Goal: Share content

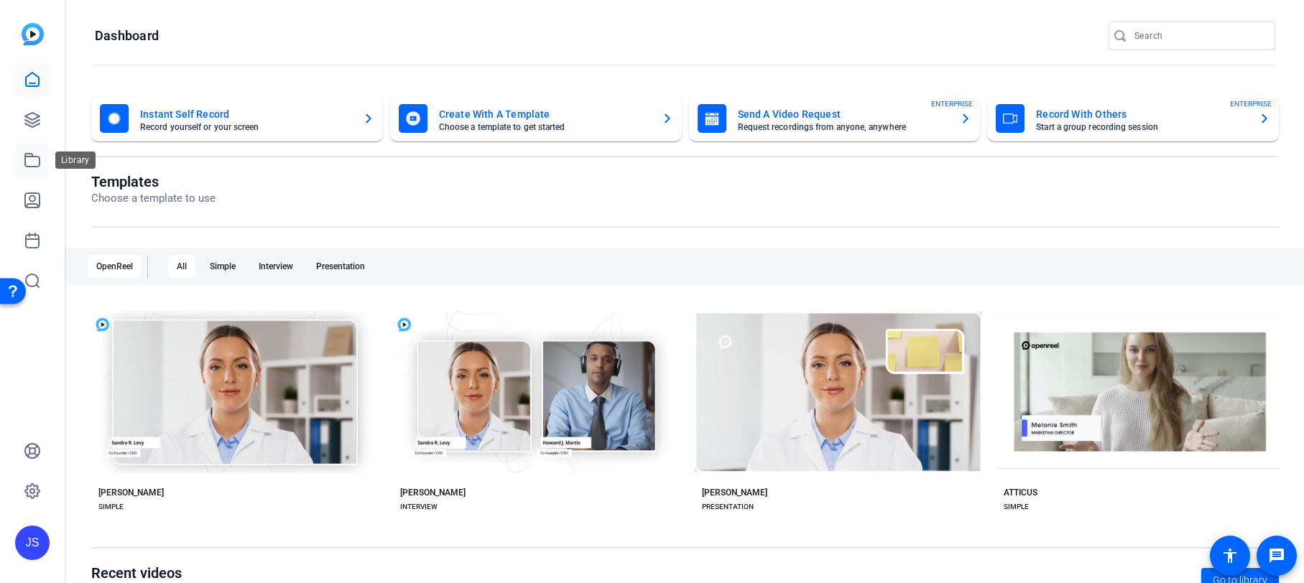
click at [32, 161] on icon at bounding box center [32, 160] width 17 height 17
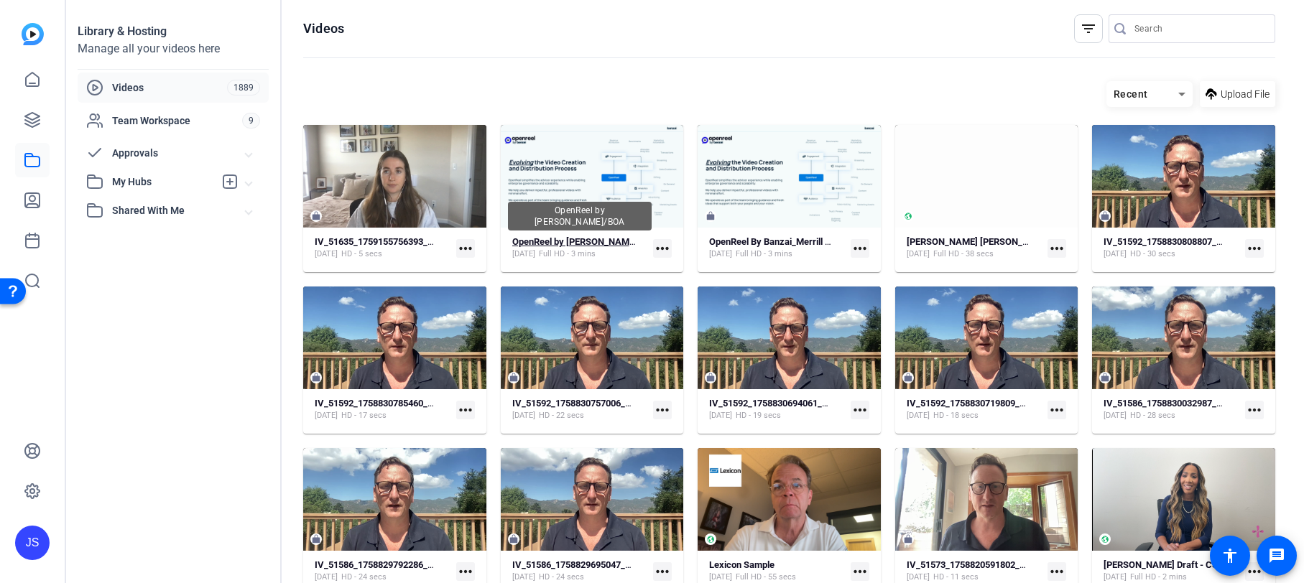
click at [559, 241] on strong "OpenReel by [PERSON_NAME]/BOA" at bounding box center [585, 241] width 147 height 11
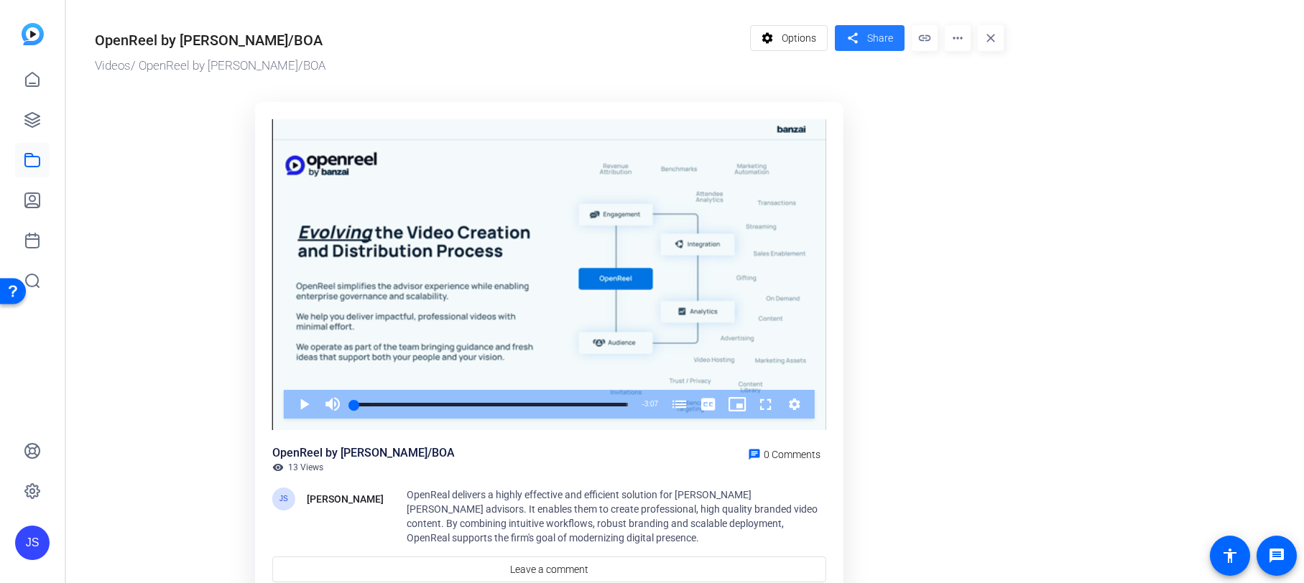
click at [867, 34] on span "Share" at bounding box center [880, 38] width 26 height 15
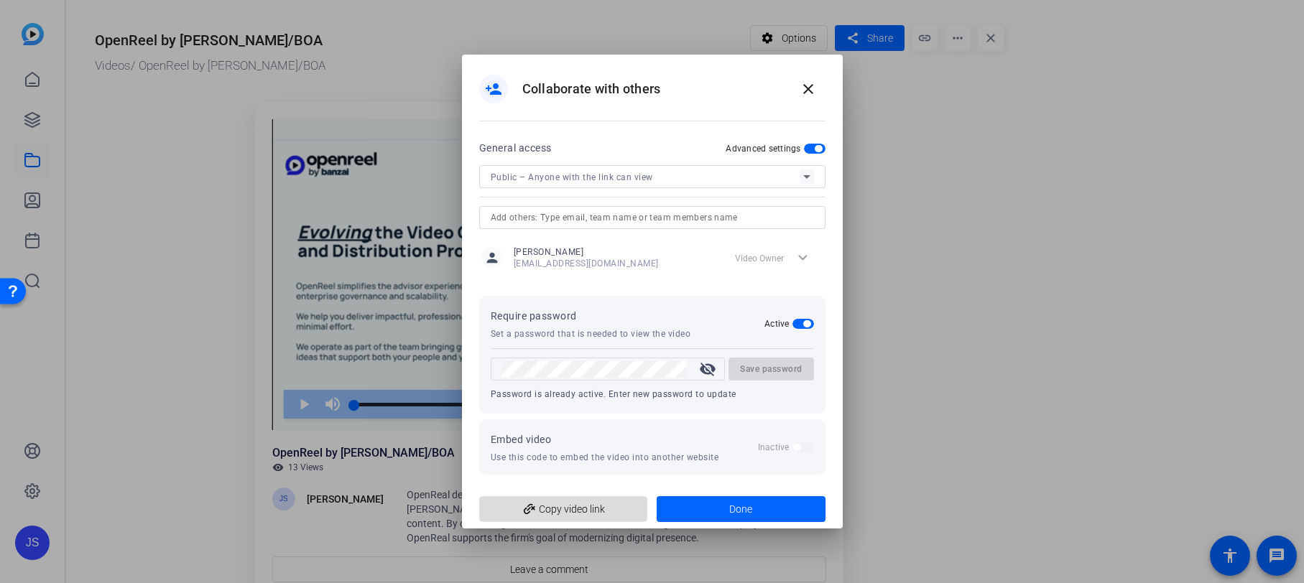
click at [586, 508] on span "add_link Copy video link" at bounding box center [564, 509] width 146 height 27
click at [560, 506] on span "add_link Copy video link" at bounding box center [564, 509] width 146 height 27
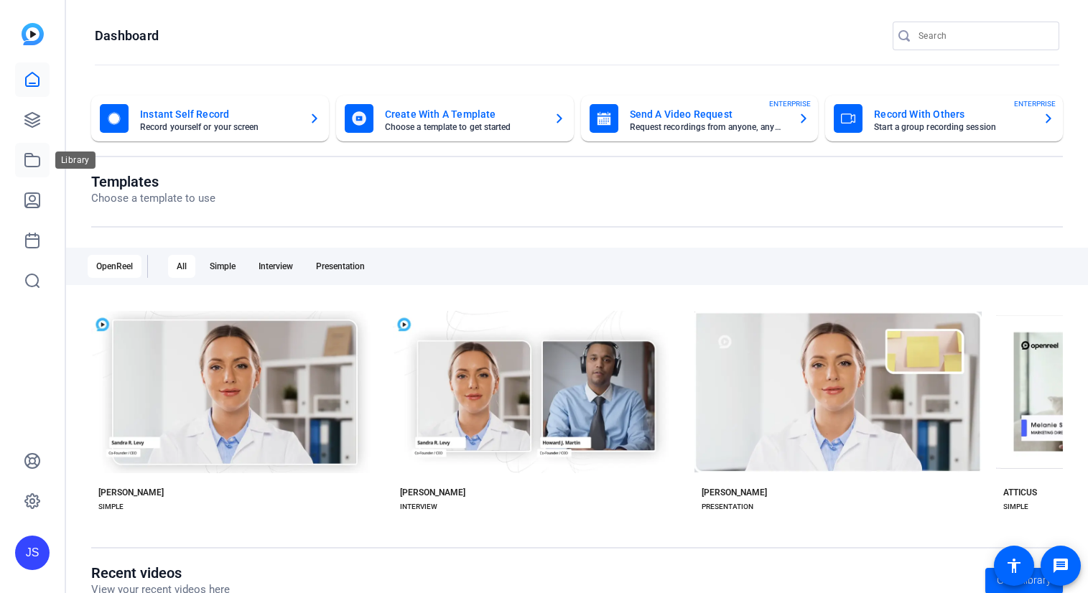
click at [39, 159] on icon at bounding box center [32, 160] width 14 height 13
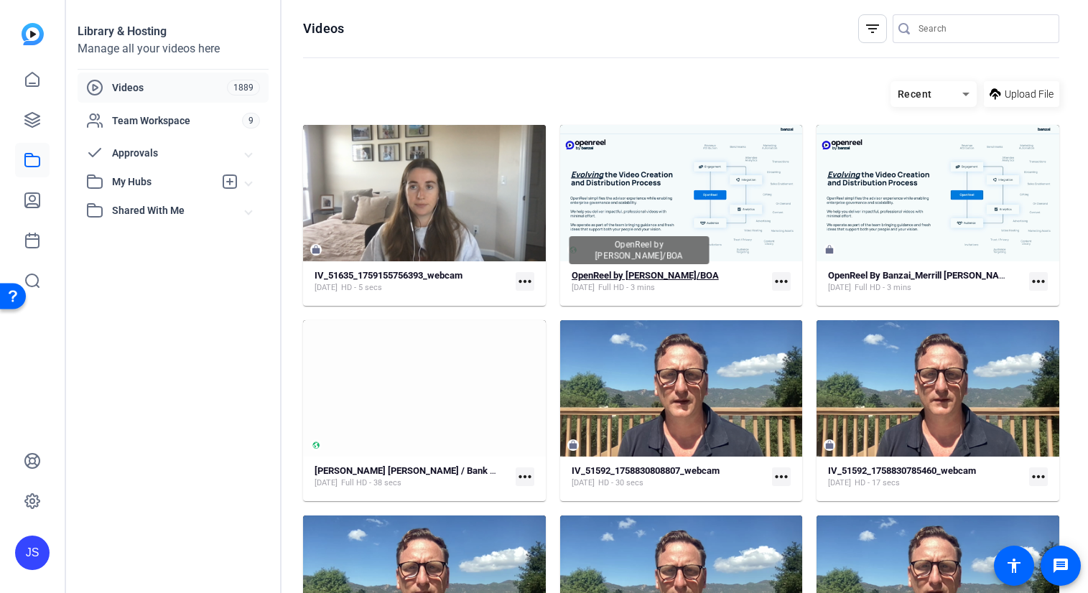
click at [634, 274] on strong "OpenReel by [PERSON_NAME]/BOA" at bounding box center [645, 275] width 147 height 11
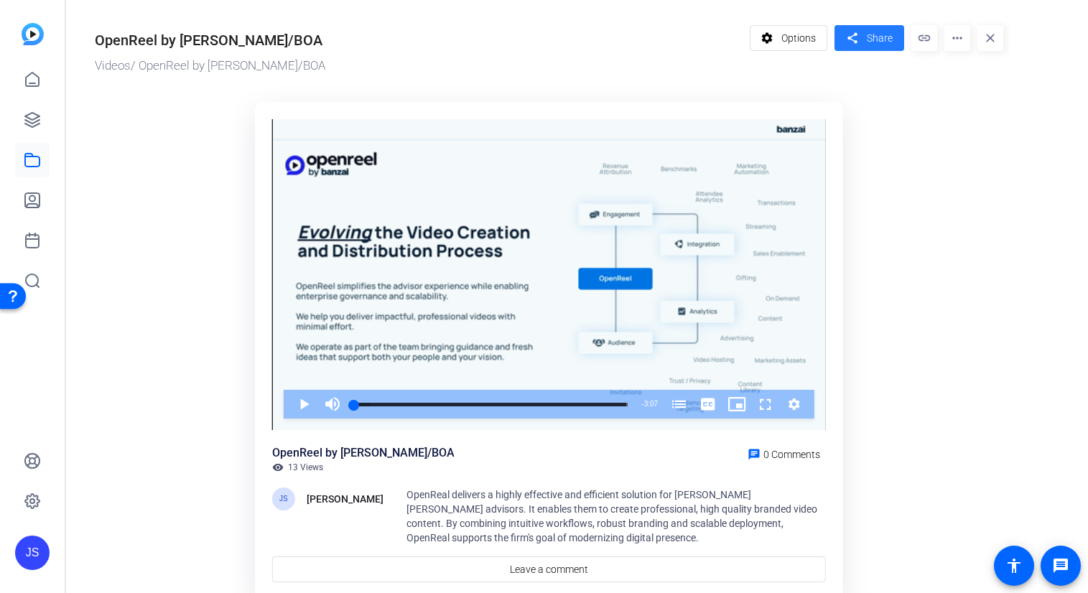
click at [868, 32] on span "Share" at bounding box center [880, 38] width 26 height 15
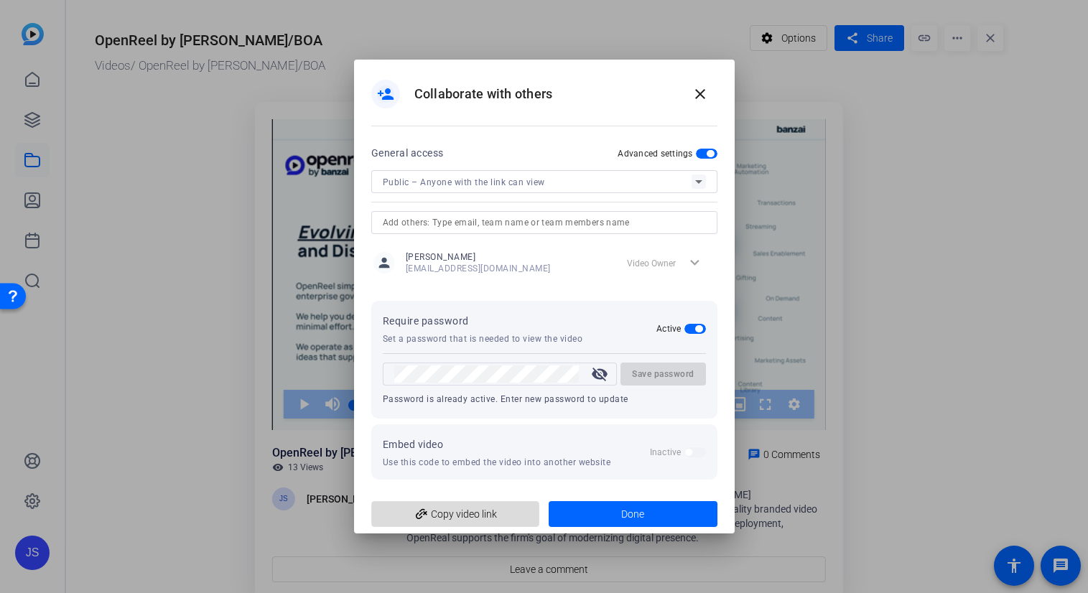
click at [459, 514] on span "add_link Copy video link" at bounding box center [456, 514] width 146 height 27
click at [700, 89] on mat-icon "close" at bounding box center [700, 93] width 17 height 17
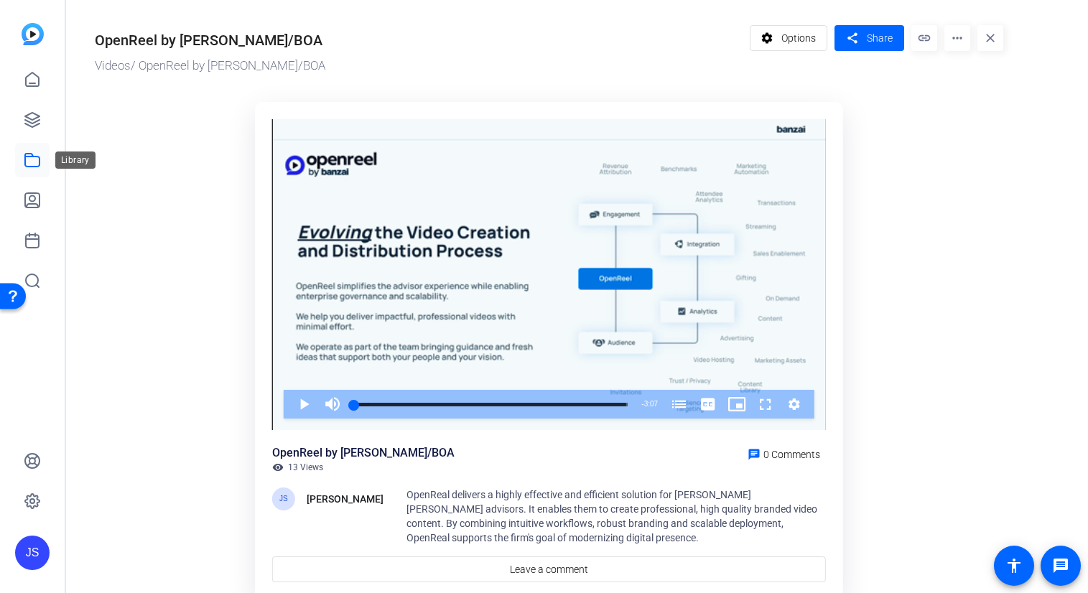
click at [27, 170] on link at bounding box center [32, 160] width 34 height 34
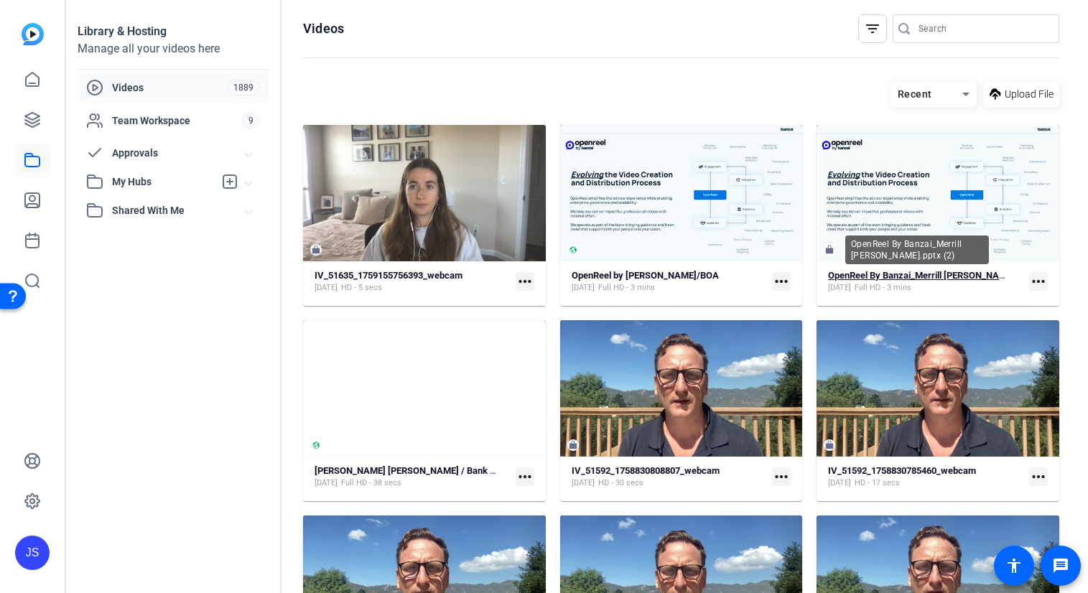
click at [911, 273] on strong "OpenReel By Banzai_Merrill [PERSON_NAME].pptx (2)" at bounding box center [939, 275] width 222 height 11
